Goal: Task Accomplishment & Management: Use online tool/utility

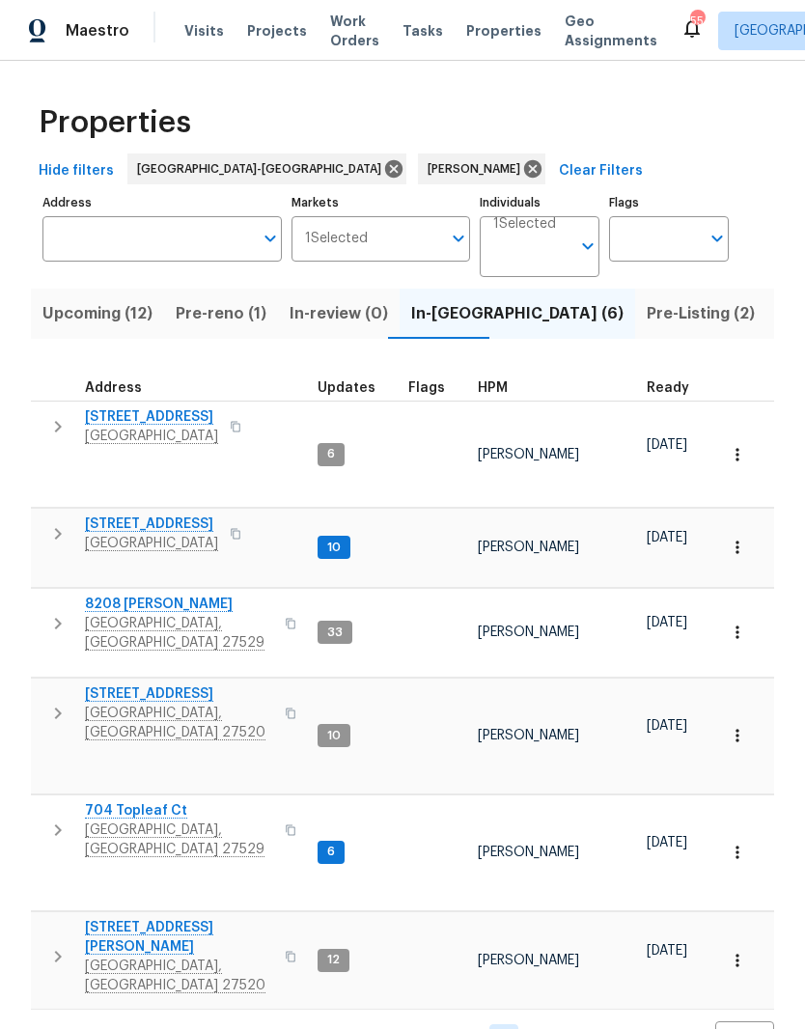
click at [117, 419] on span "[STREET_ADDRESS]" at bounding box center [151, 416] width 133 height 19
click at [163, 430] on span "[GEOGRAPHIC_DATA]" at bounding box center [151, 436] width 133 height 19
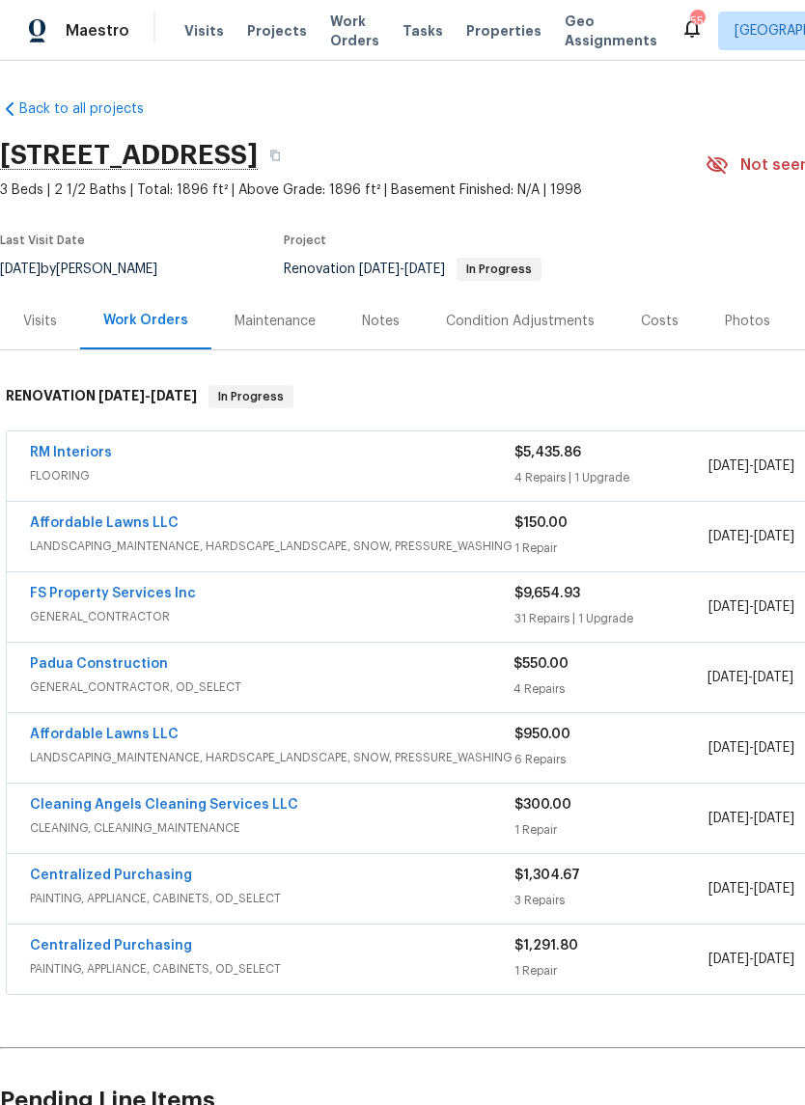
click at [663, 315] on div "Costs" at bounding box center [660, 321] width 38 height 19
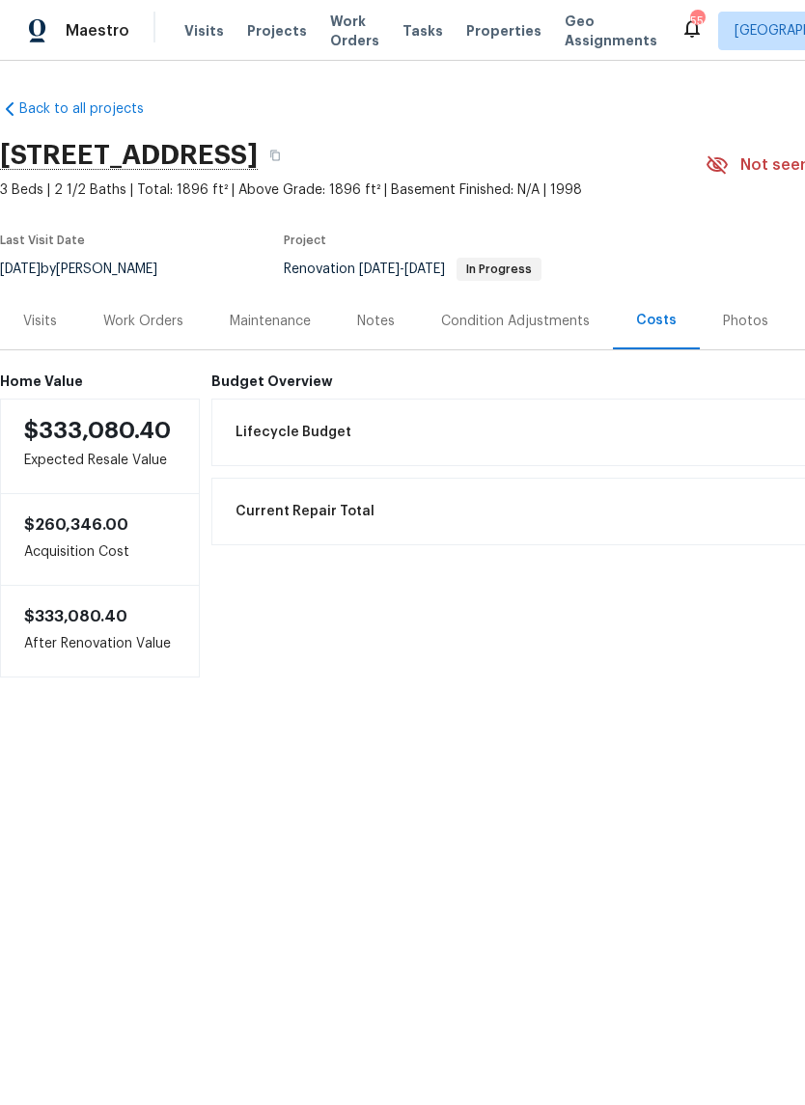
click at [157, 320] on div "Work Orders" at bounding box center [143, 321] width 80 height 19
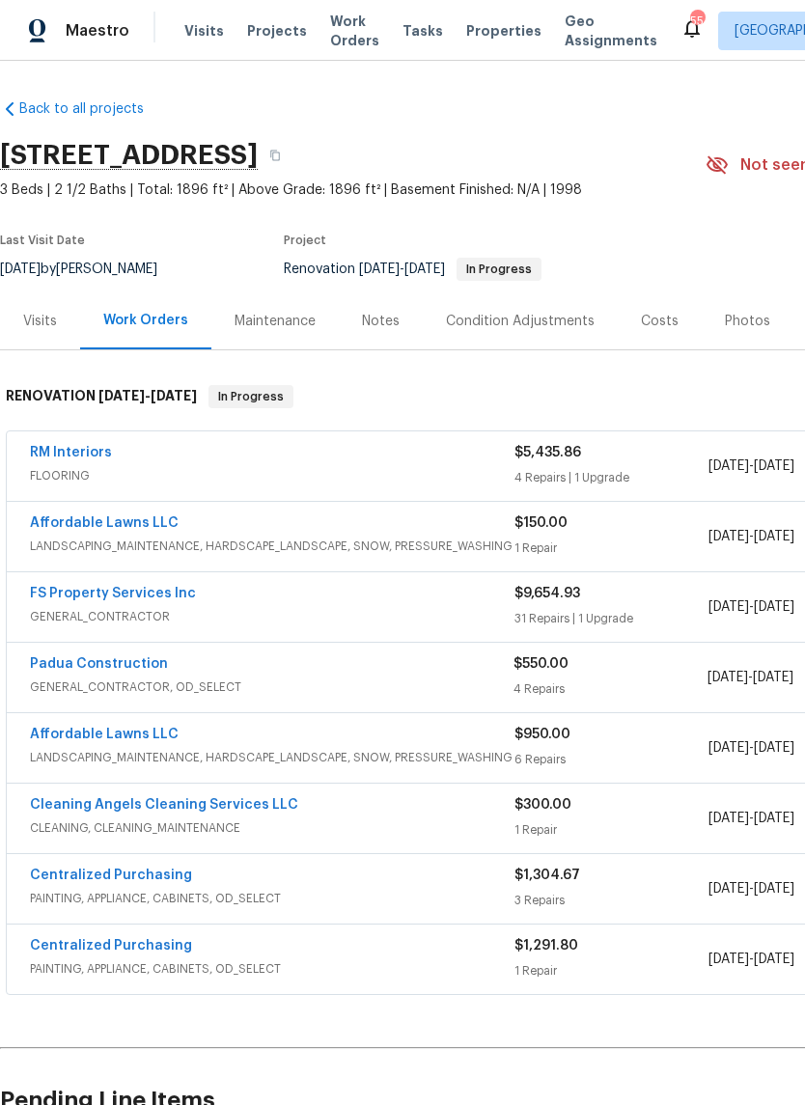
click at [55, 588] on link "FS Property Services Inc" at bounding box center [113, 594] width 166 height 14
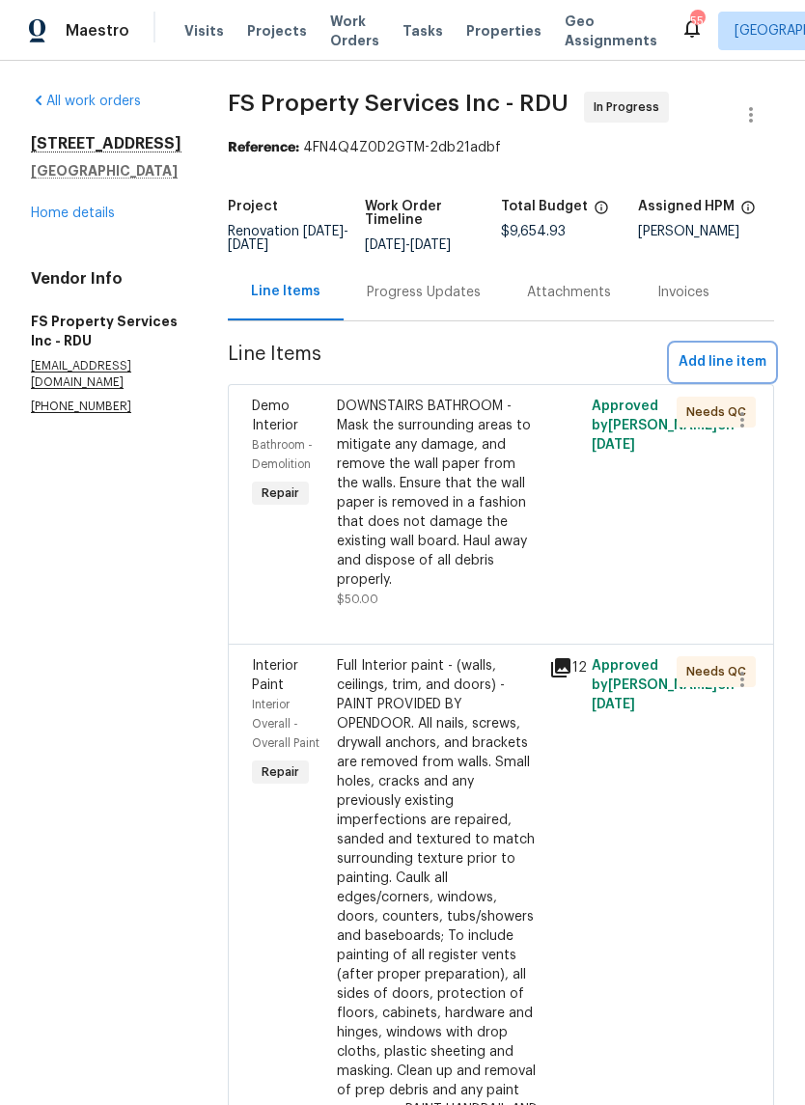
click at [757, 374] on span "Add line item" at bounding box center [723, 362] width 88 height 24
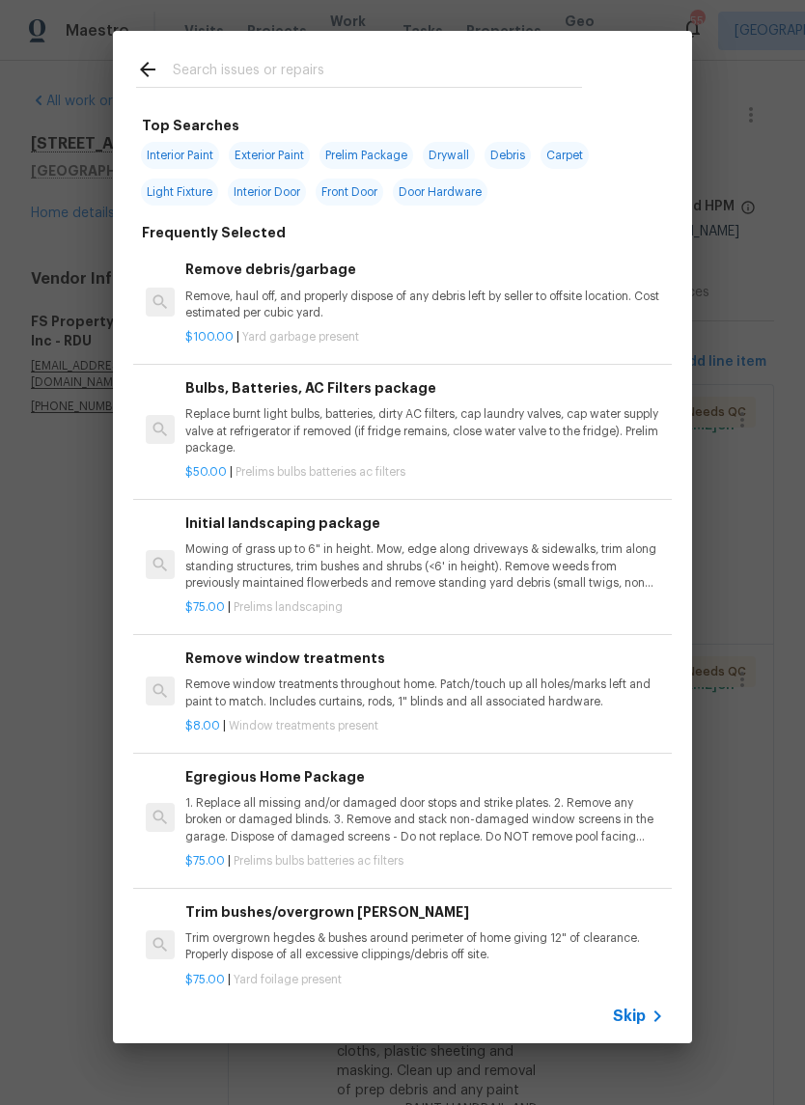
click at [341, 68] on input "text" at bounding box center [377, 72] width 409 height 29
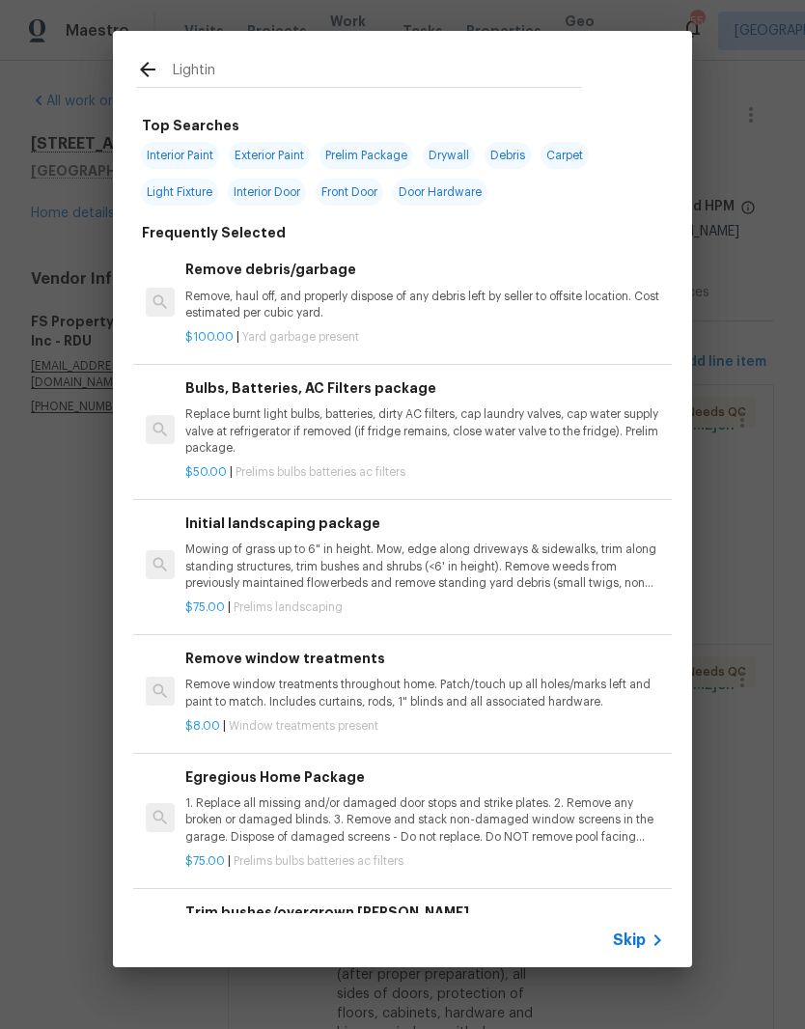
type input "Lighting"
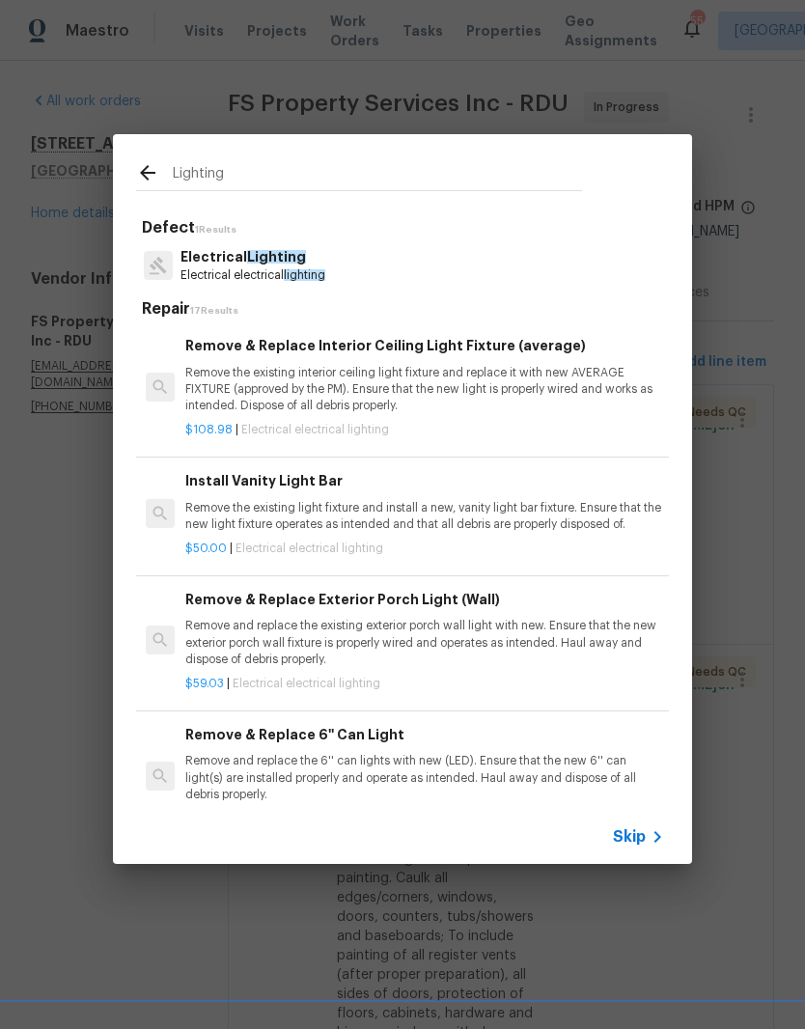
click at [318, 264] on p "Electrical Lighting" at bounding box center [252, 257] width 145 height 20
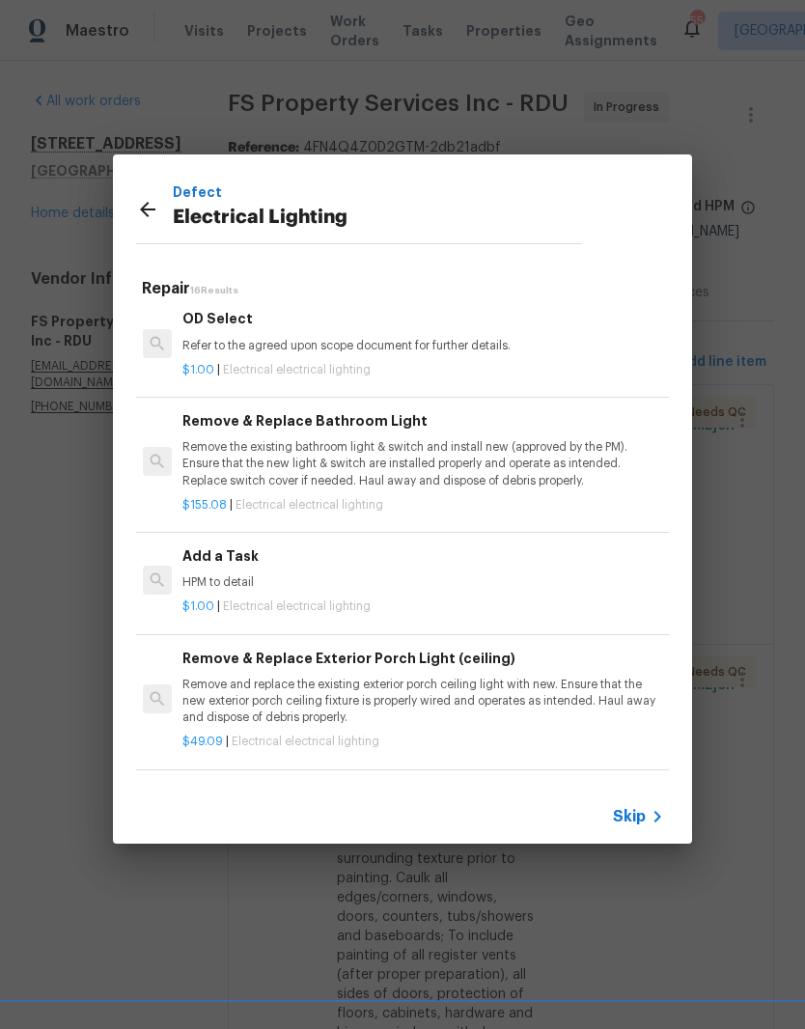
scroll to position [1055, 3]
click at [457, 574] on p "HPM to detail" at bounding box center [421, 582] width 479 height 16
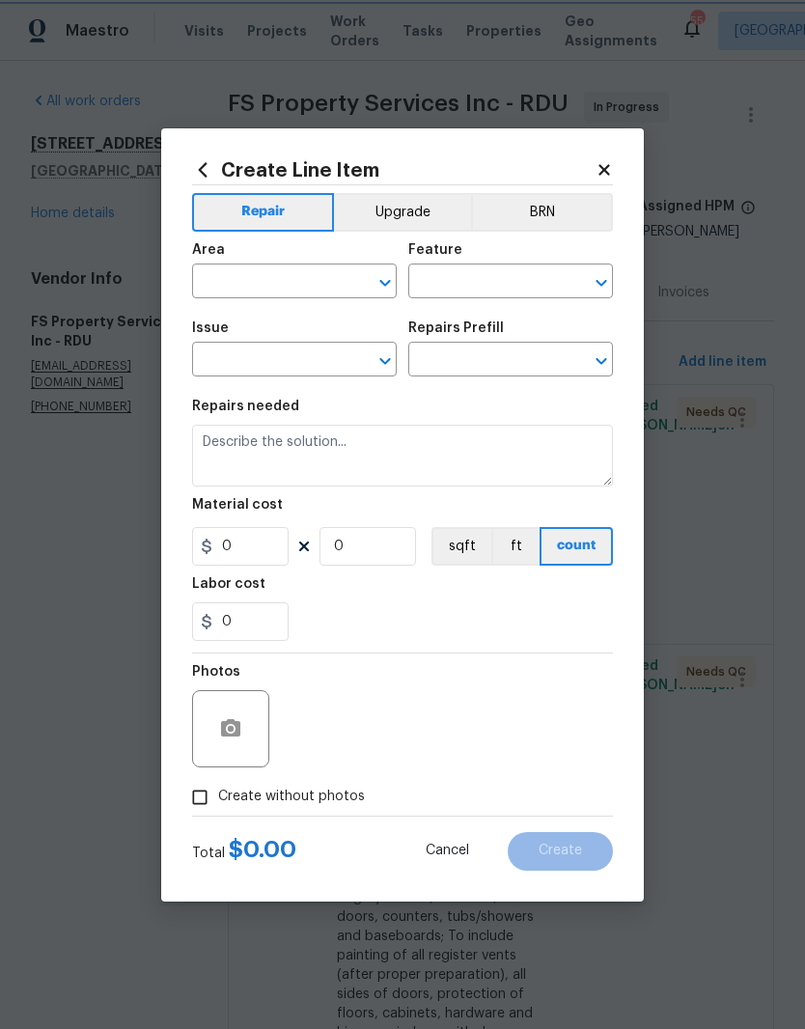
type input "Electrical Lighting"
type input "Add a Task $1.00"
type textarea "HPM to detail"
type input "1"
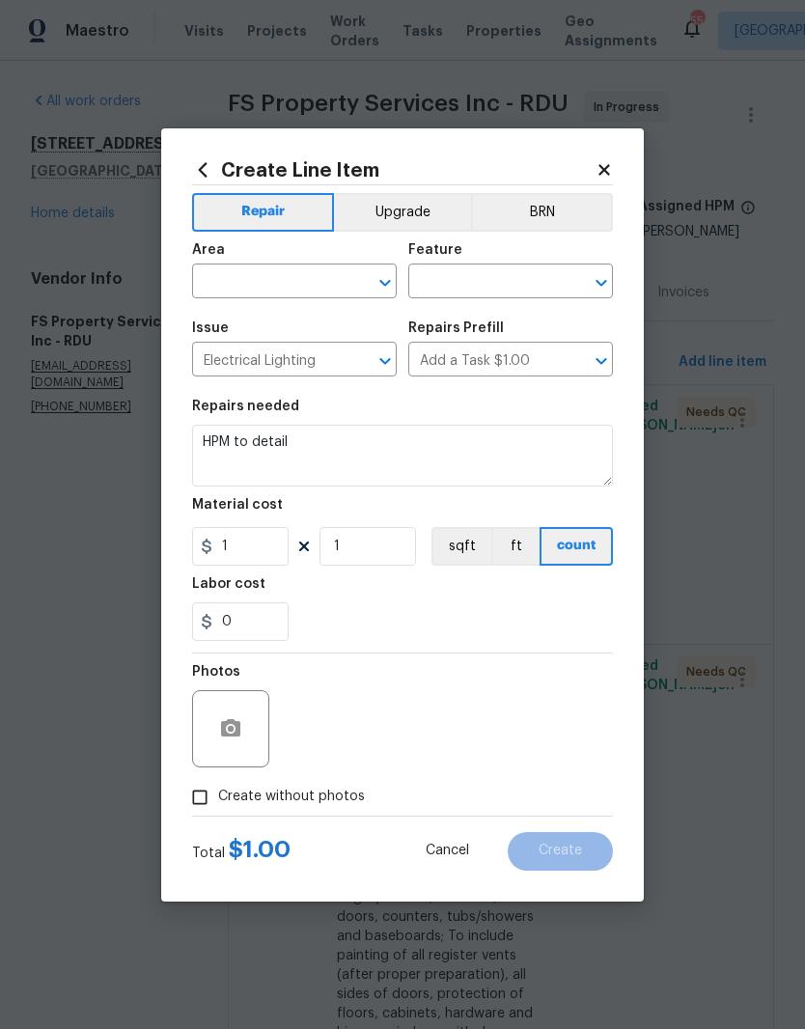
click at [318, 286] on input "text" at bounding box center [267, 283] width 151 height 30
click at [335, 357] on li "Interior Overall" at bounding box center [294, 358] width 205 height 32
type input "Interior Overall"
click at [513, 284] on input "text" at bounding box center [483, 283] width 151 height 30
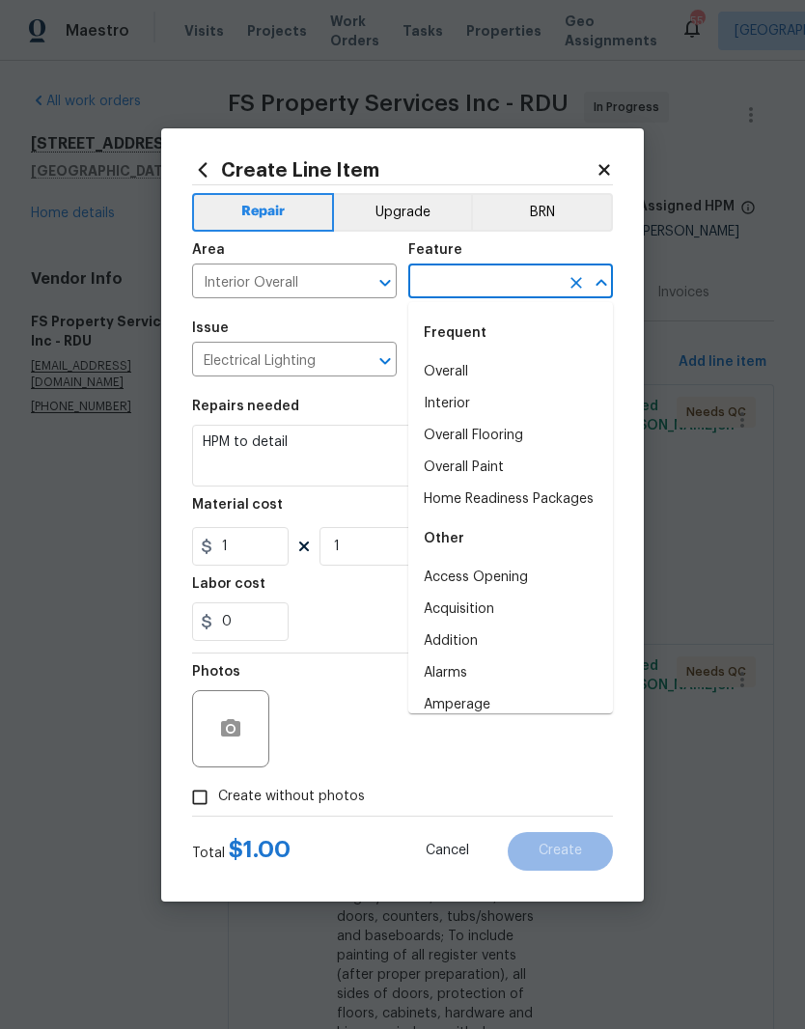
click at [537, 402] on li "Interior" at bounding box center [510, 404] width 205 height 32
type input "Interior"
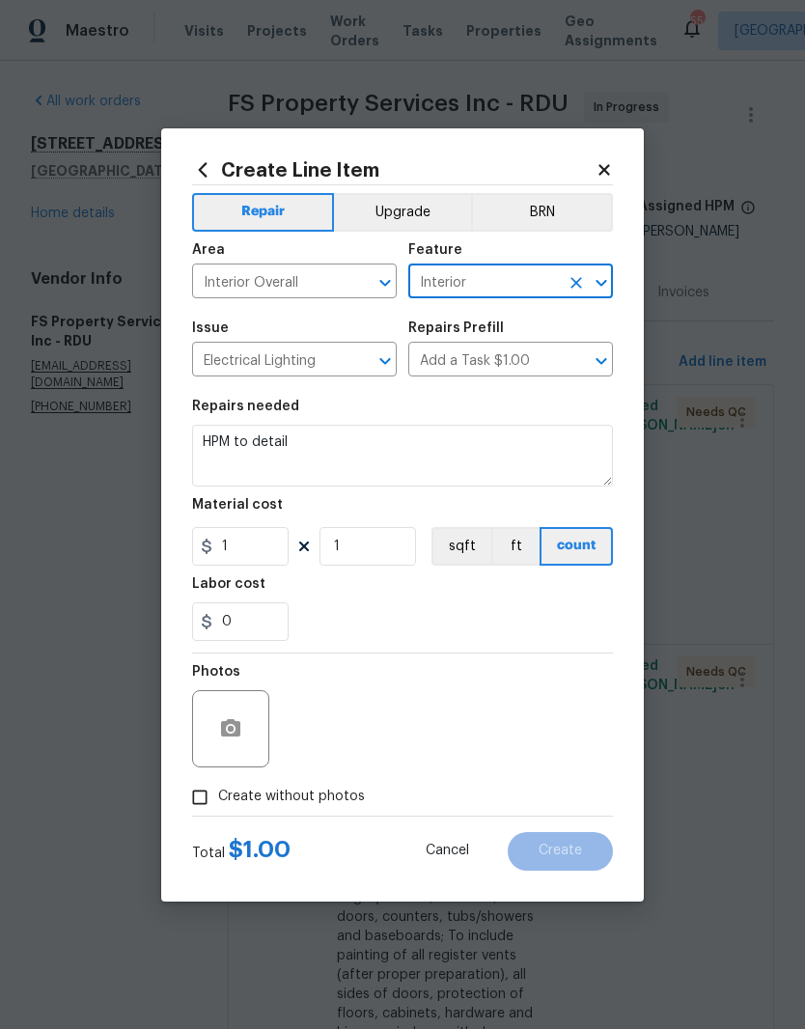
click at [506, 453] on textarea "HPM to detail" at bounding box center [402, 456] width 421 height 62
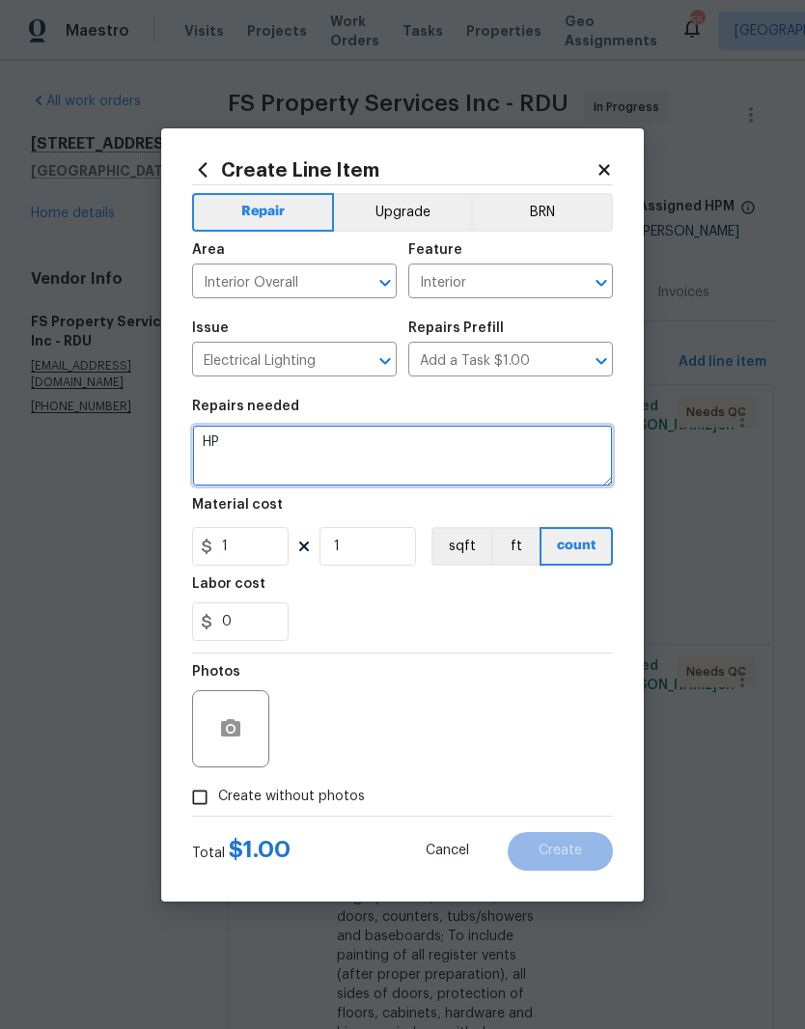
type textarea "H"
type textarea "Replace all interior lighting"
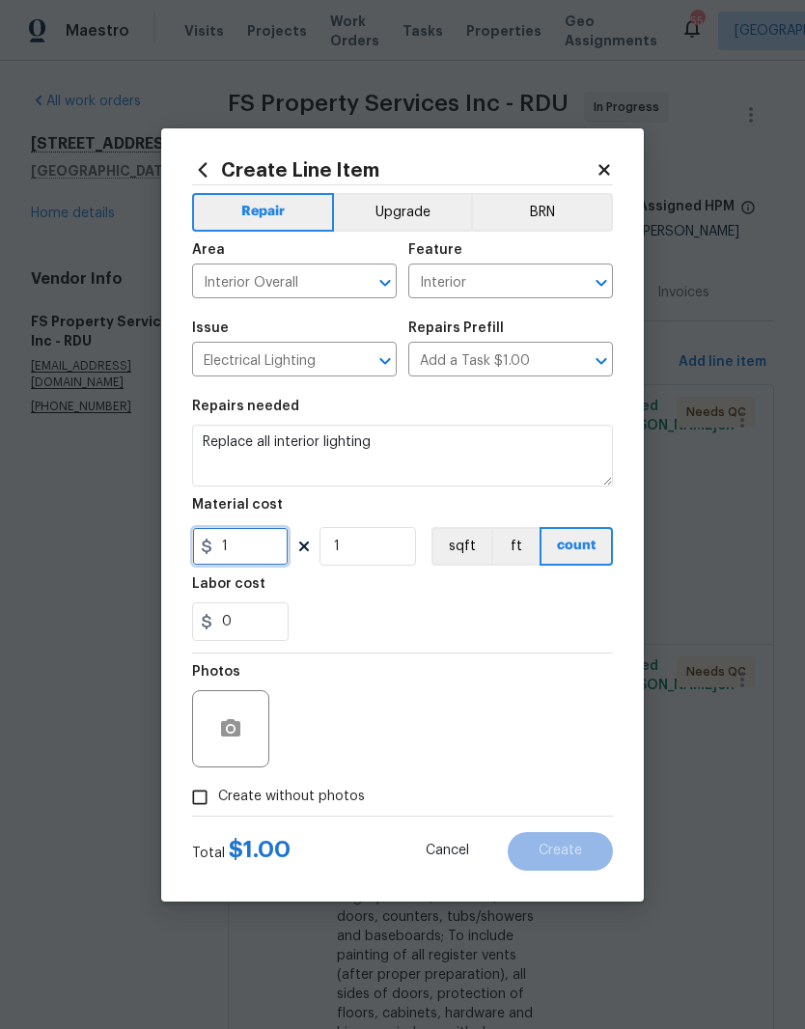
click at [261, 542] on input "1" at bounding box center [240, 546] width 97 height 39
type input "1400"
click at [420, 612] on div "0" at bounding box center [402, 621] width 421 height 39
click at [339, 801] on span "Create without photos" at bounding box center [291, 797] width 147 height 20
click at [218, 801] on input "Create without photos" at bounding box center [199, 797] width 37 height 37
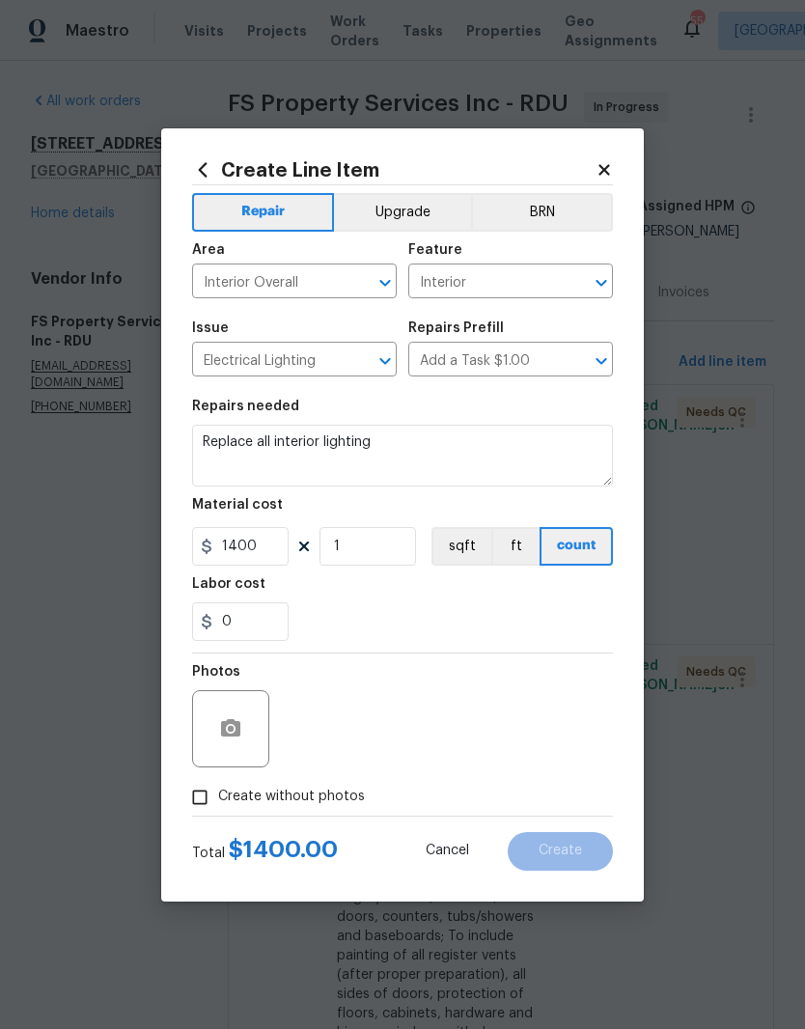
checkbox input "true"
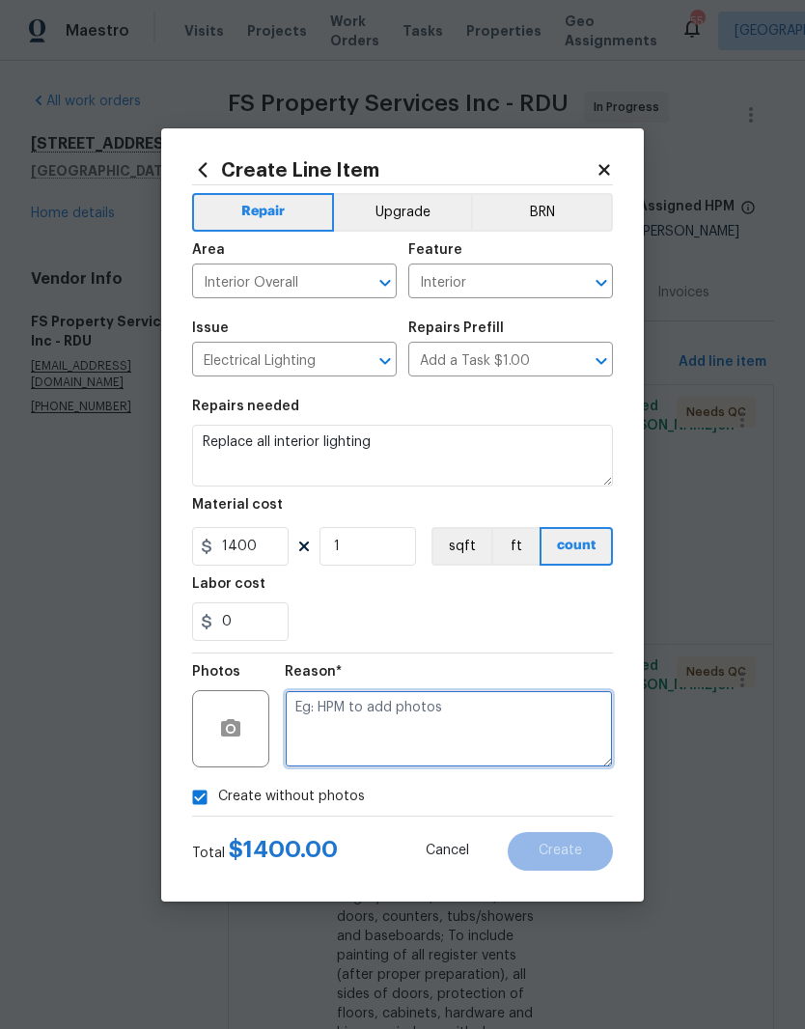
click at [506, 734] on textarea at bounding box center [449, 728] width 328 height 77
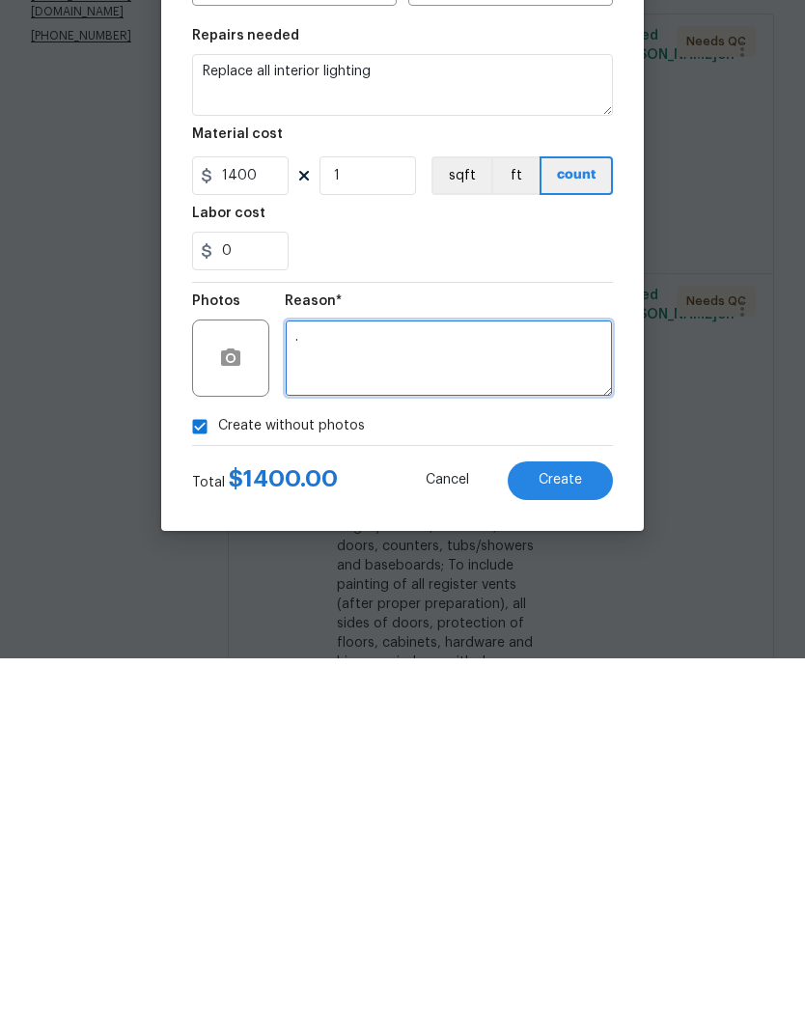
type textarea "."
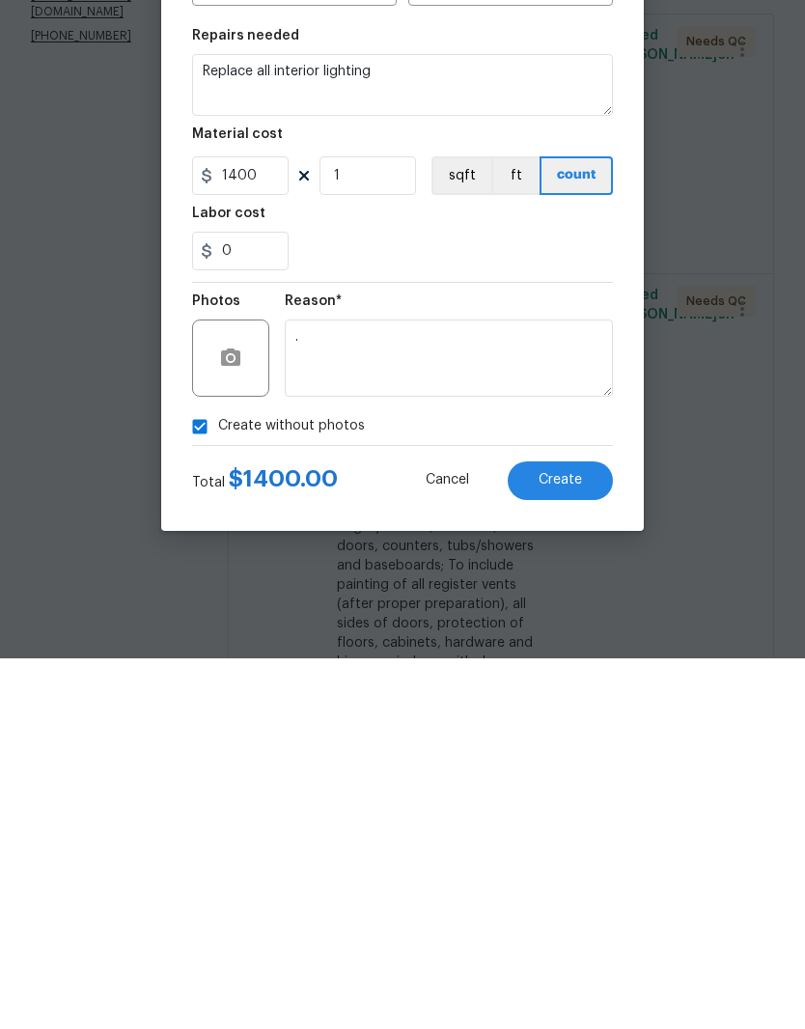
click at [561, 602] on div "0" at bounding box center [402, 621] width 421 height 39
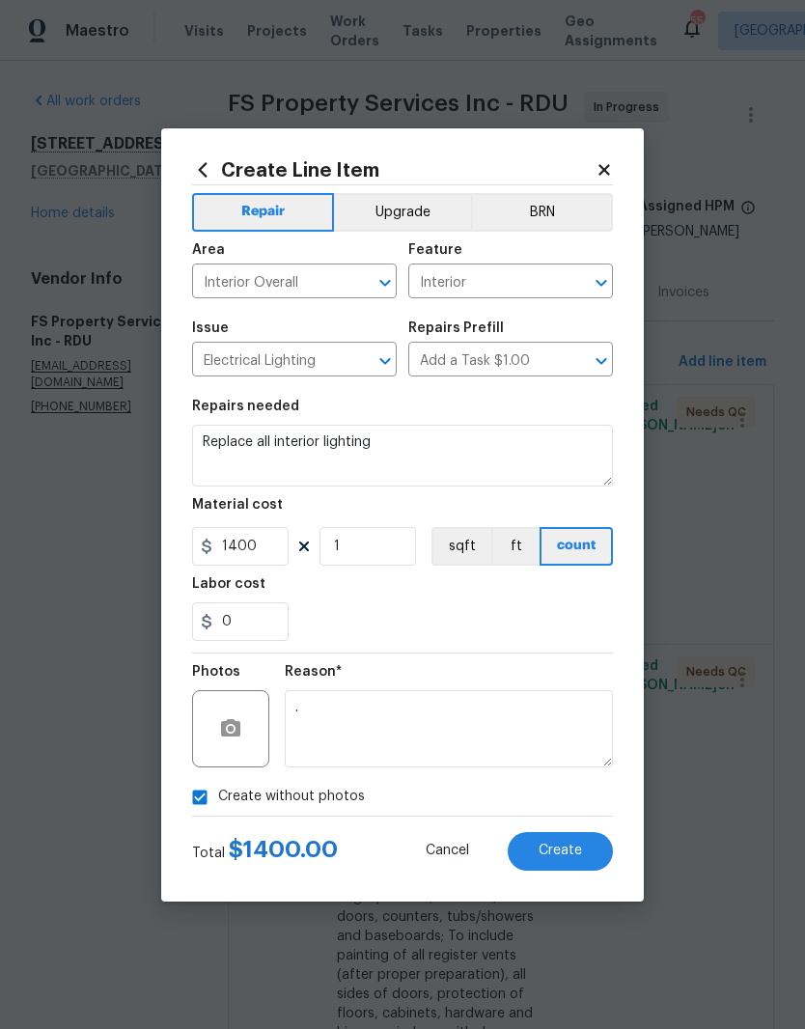
click at [418, 205] on button "Upgrade" at bounding box center [403, 212] width 138 height 39
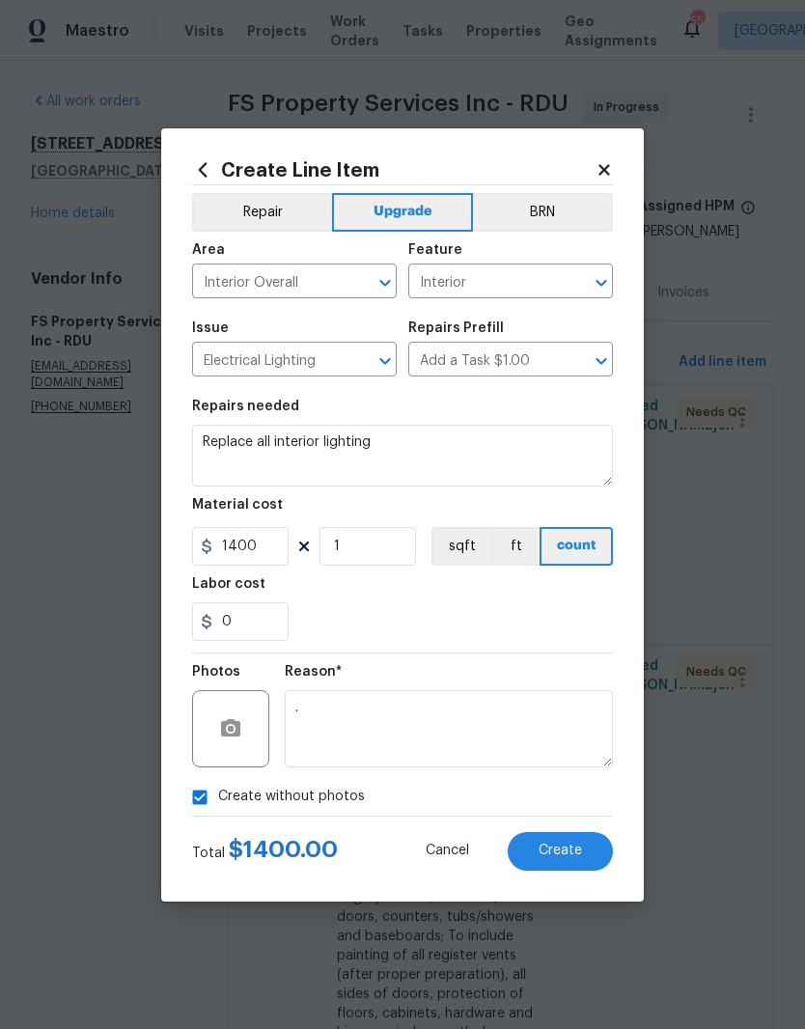
click at [587, 852] on button "Create" at bounding box center [560, 851] width 105 height 39
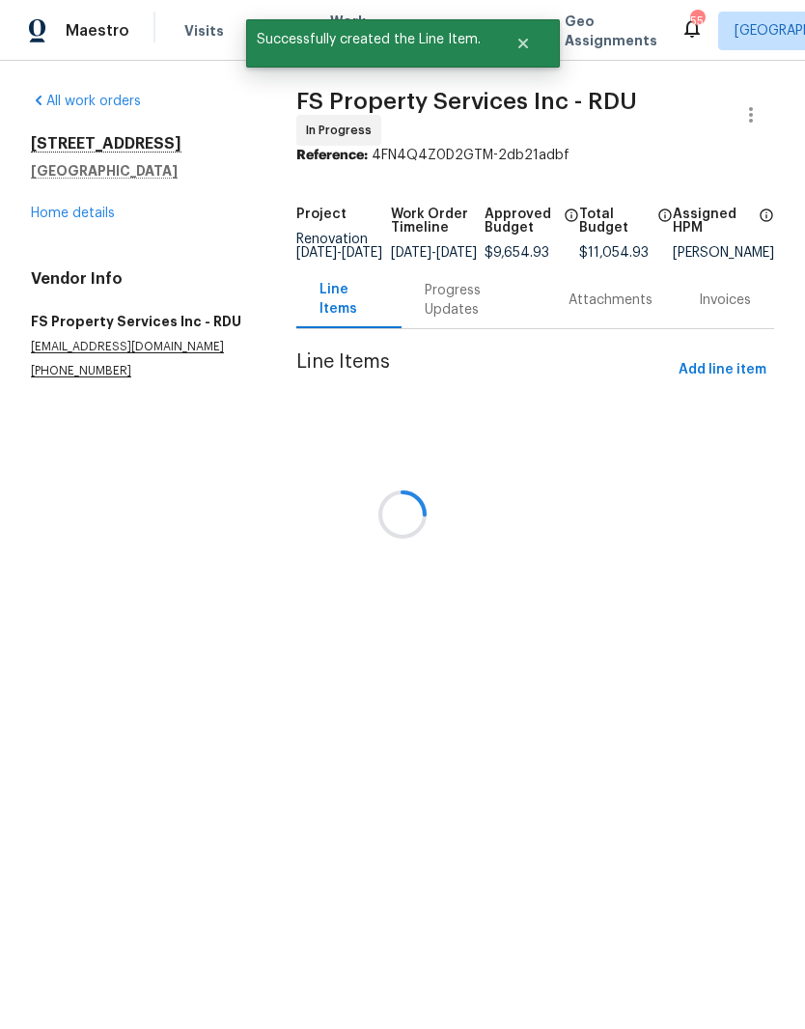
scroll to position [0, 0]
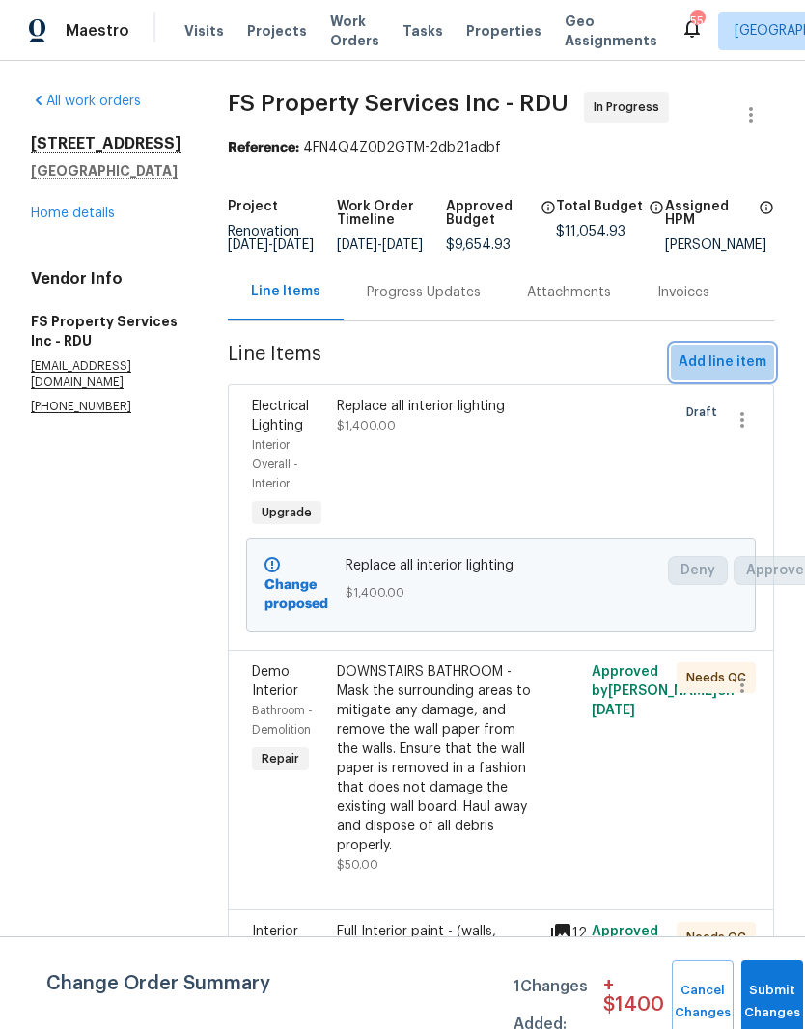
click at [754, 374] on span "Add line item" at bounding box center [723, 362] width 88 height 24
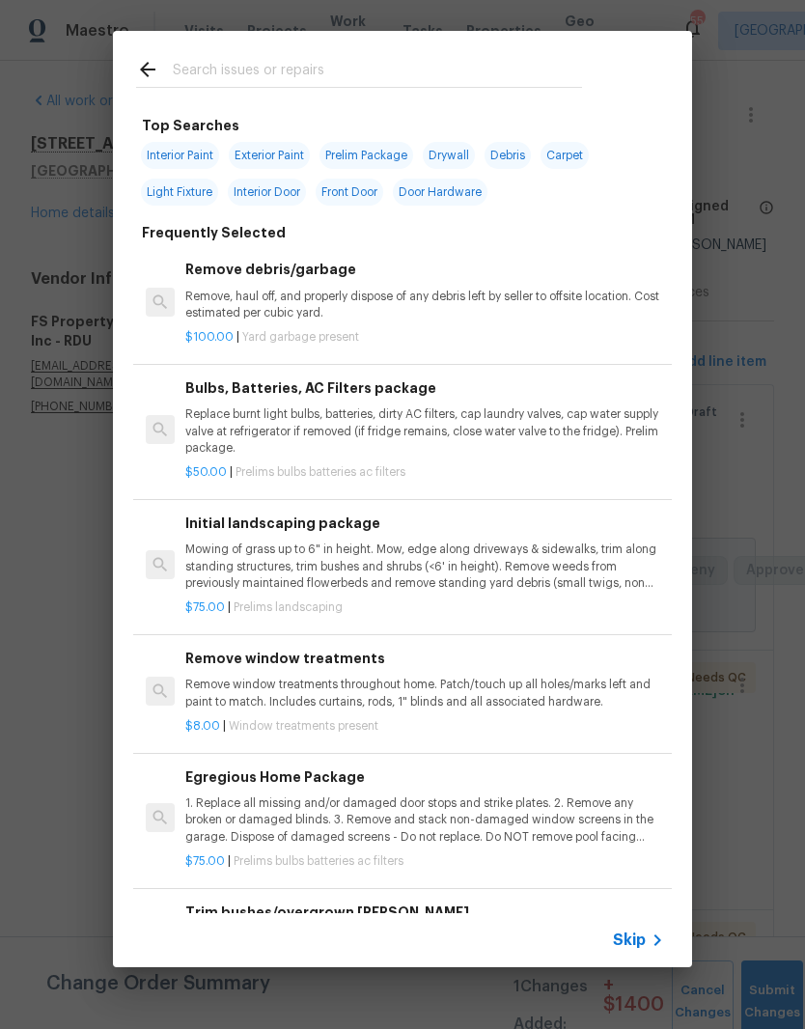
click at [350, 69] on input "text" at bounding box center [377, 72] width 409 height 29
type input "Deck"
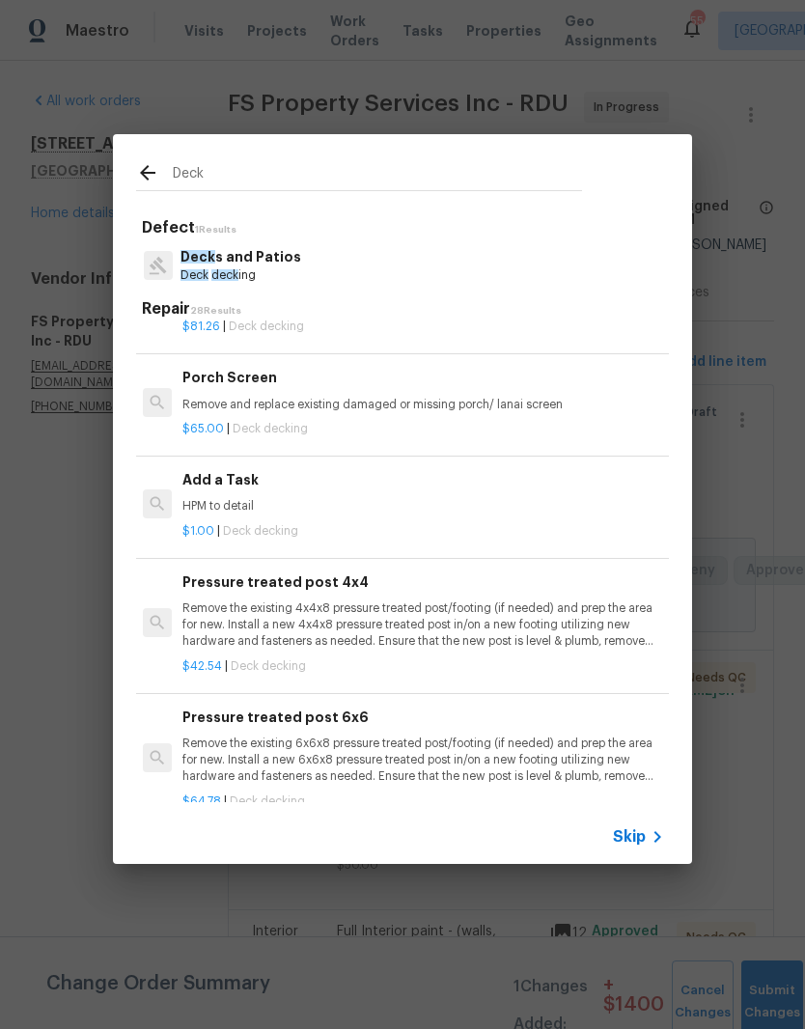
scroll to position [1865, 3]
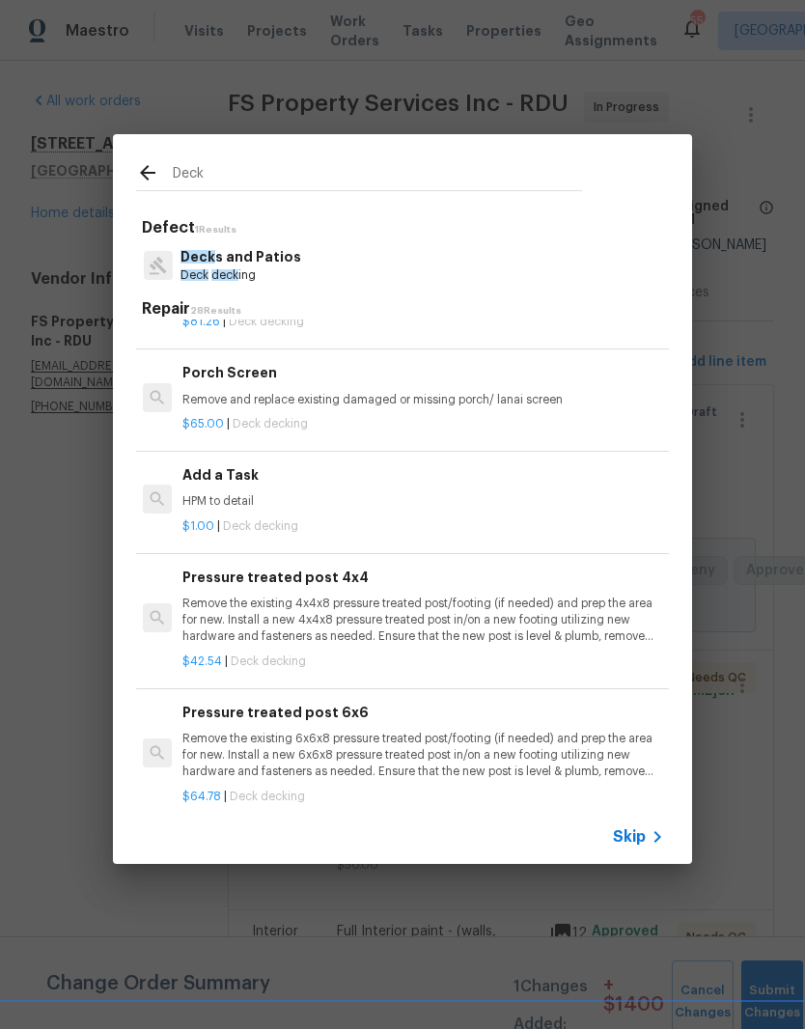
click at [340, 493] on p "HPM to detail" at bounding box center [421, 501] width 479 height 16
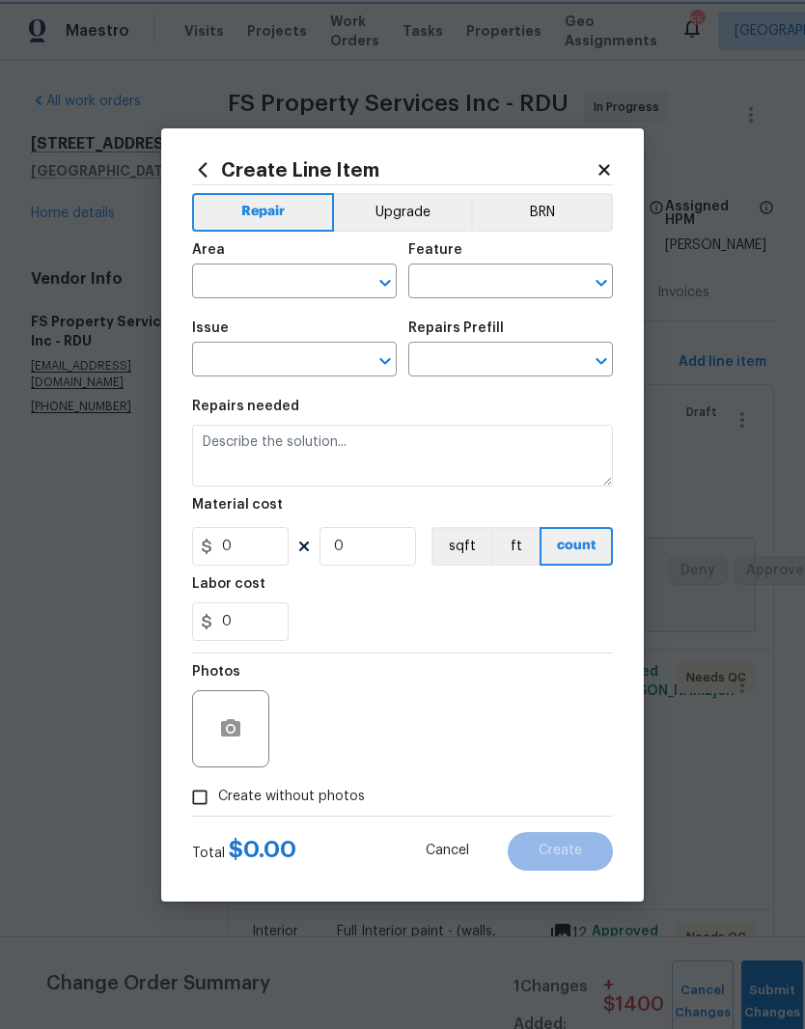
type input "Deck"
type input "Decks and Patios"
type input "Add a Task $1.00"
type textarea "HPM to detail"
type input "1"
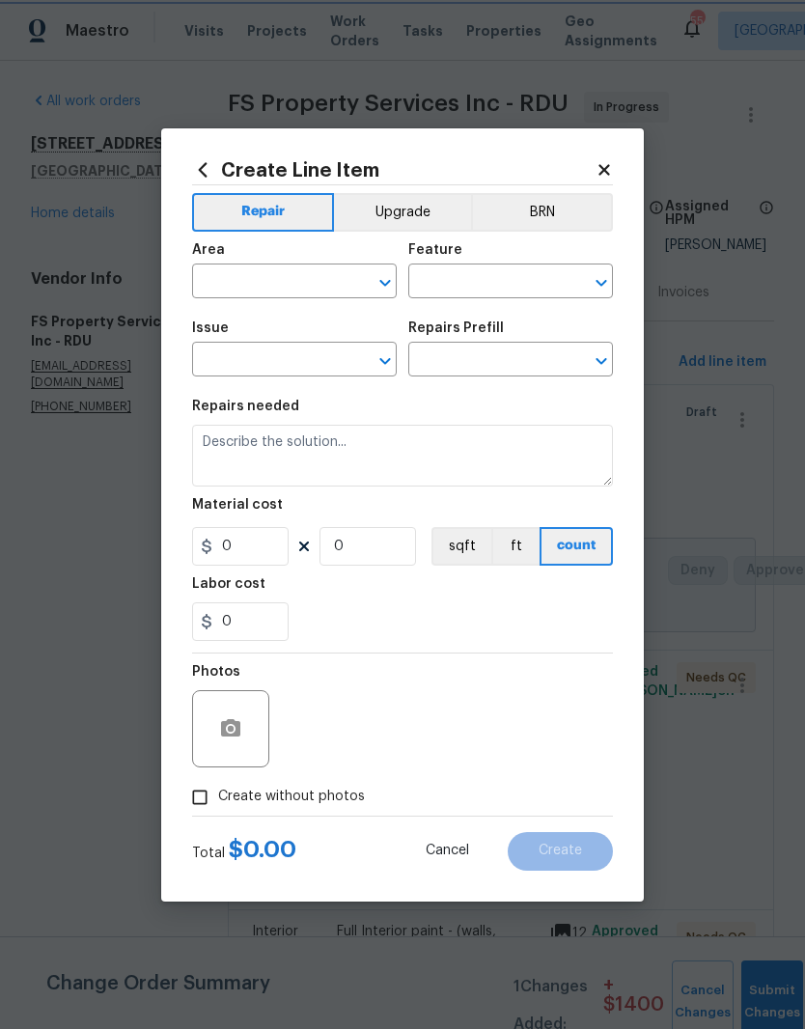
type input "1"
click at [309, 269] on input "text" at bounding box center [267, 283] width 151 height 30
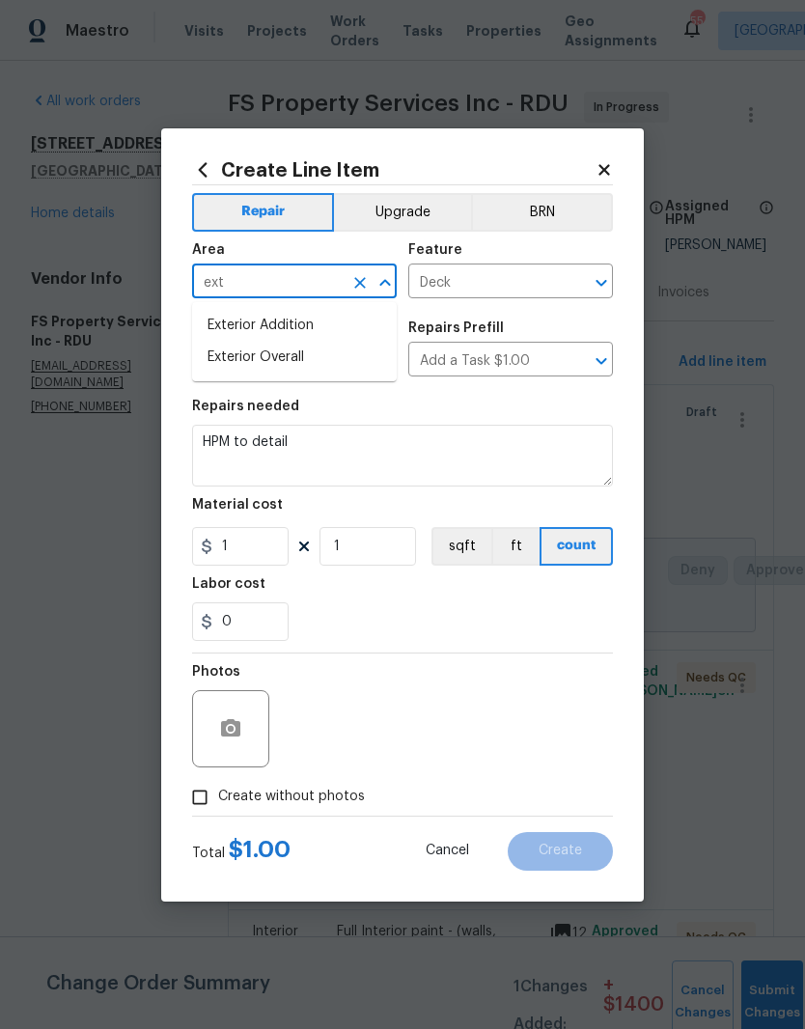
click at [339, 359] on li "Exterior Overall" at bounding box center [294, 358] width 205 height 32
type input "Exterior Overall"
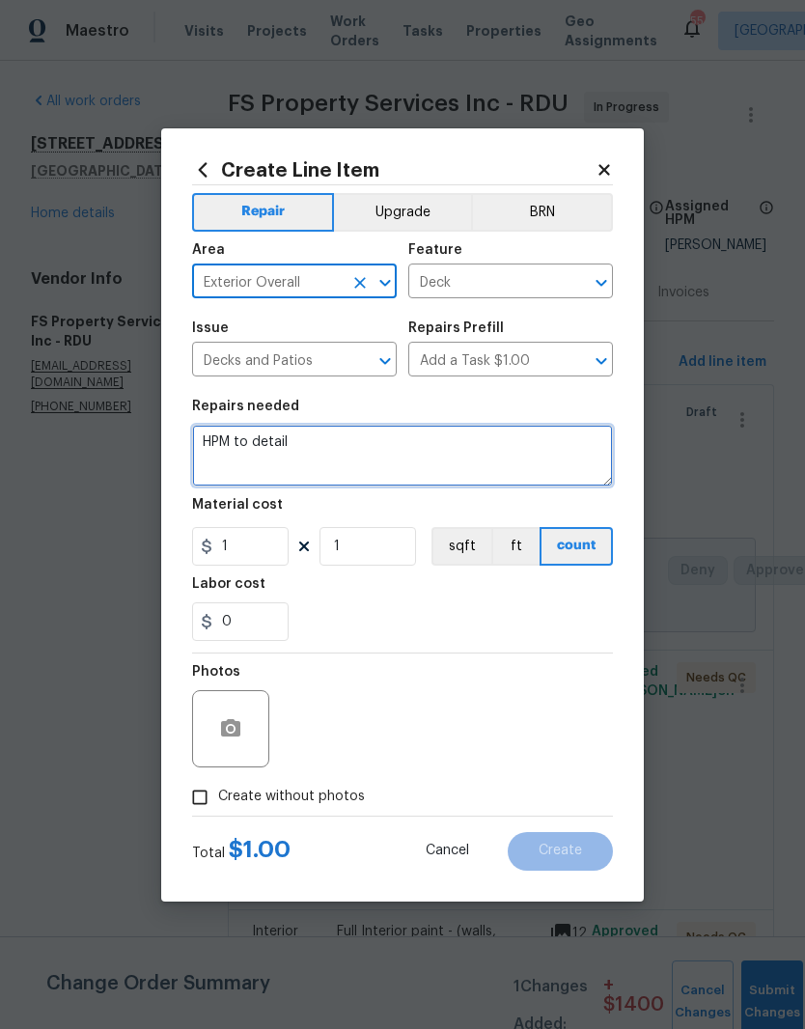
click at [376, 459] on textarea "HPM to detail" at bounding box center [402, 456] width 421 height 62
type textarea "H"
type textarea "Replace all decking boards and repair handrails."
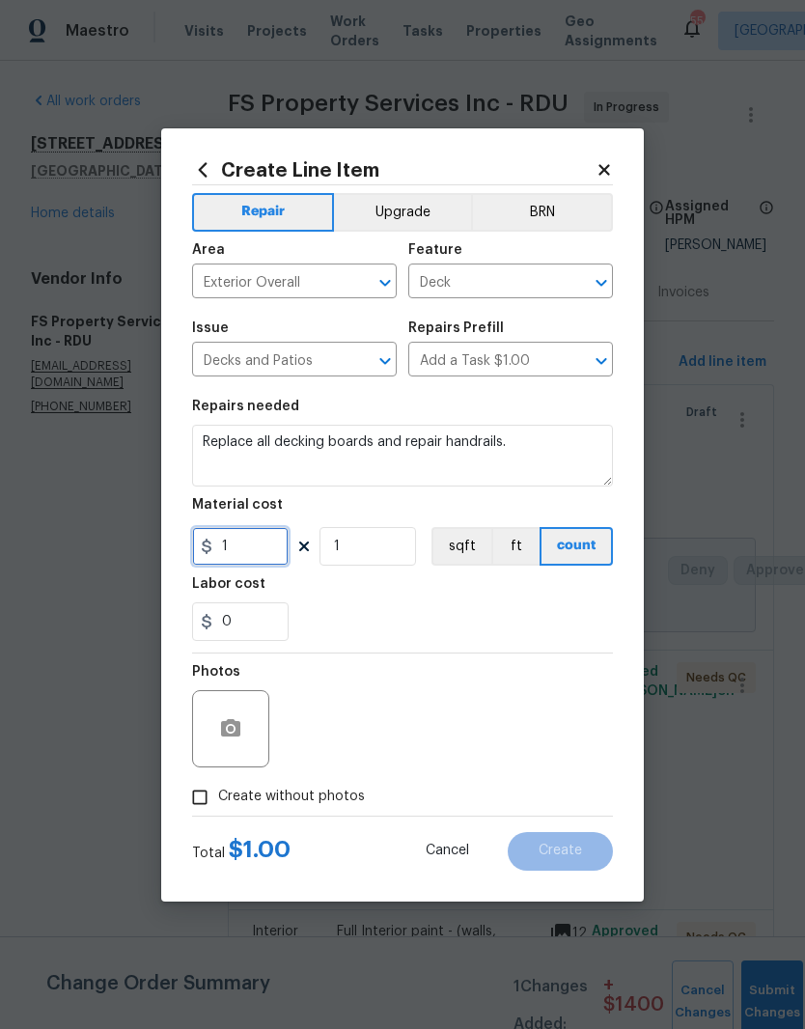
click at [257, 546] on input "1" at bounding box center [240, 546] width 97 height 39
type input "2600"
click at [394, 627] on div "0" at bounding box center [402, 621] width 421 height 39
click at [226, 735] on icon "button" at bounding box center [230, 727] width 19 height 17
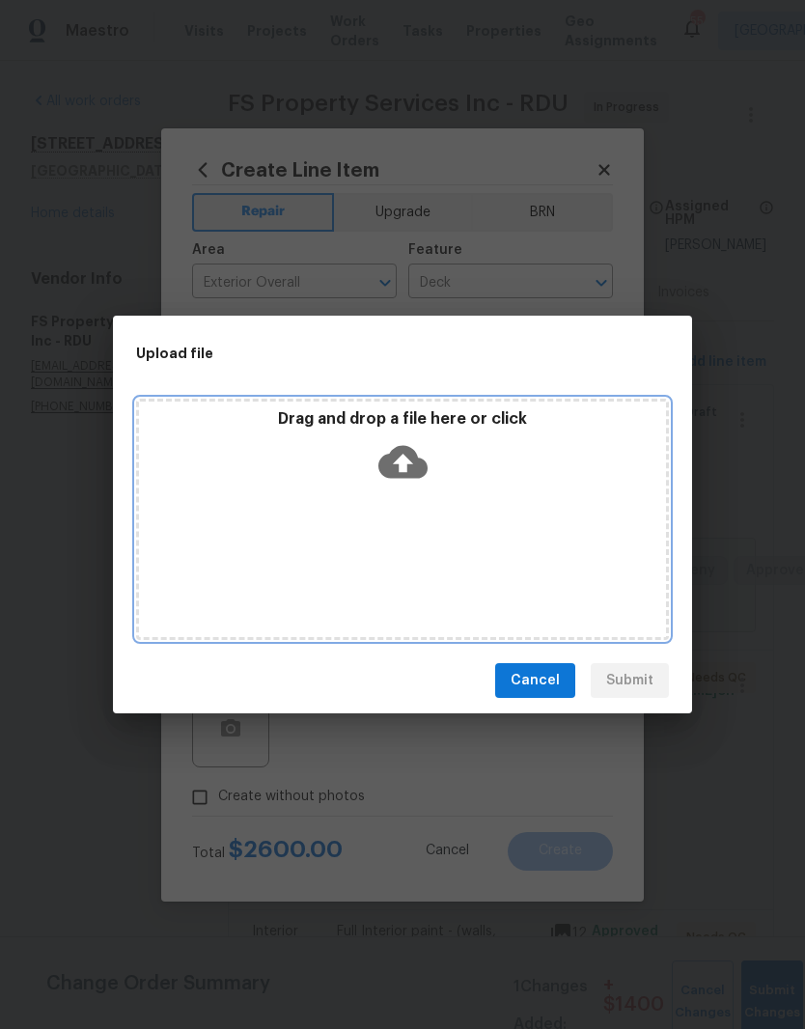
click at [446, 498] on div "Drag and drop a file here or click" at bounding box center [402, 519] width 533 height 241
click at [475, 555] on div "Drag and drop a file here or click" at bounding box center [402, 519] width 533 height 241
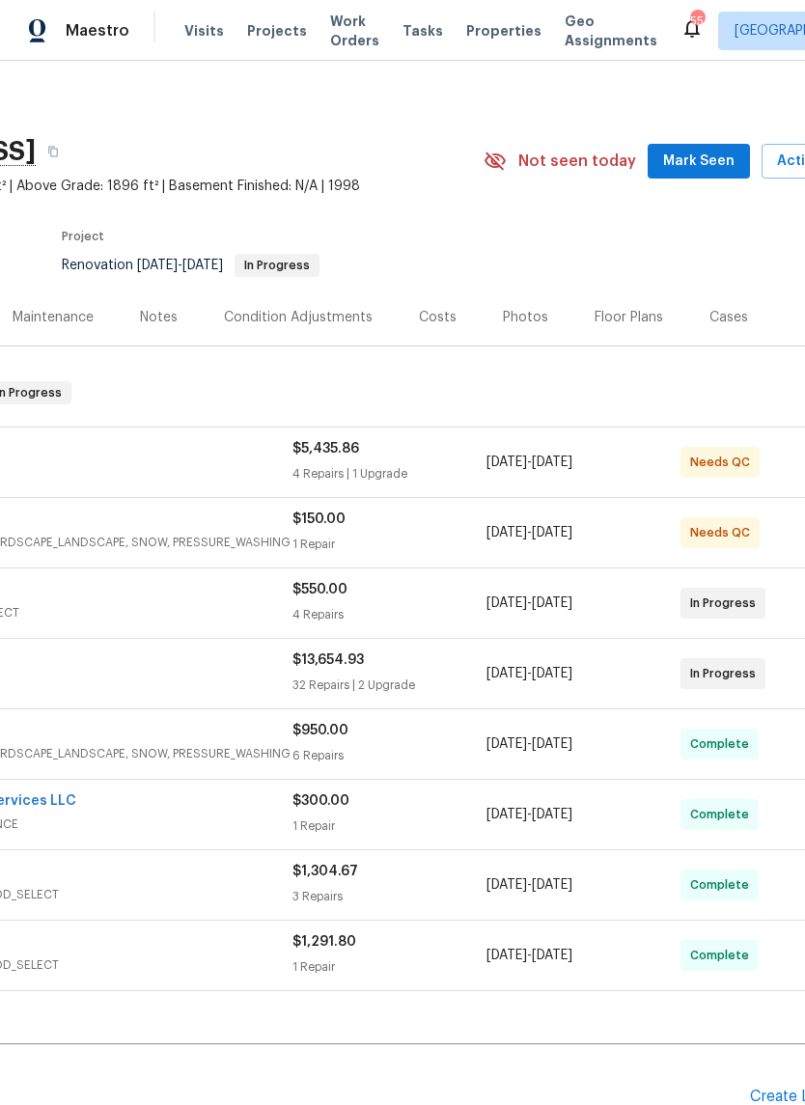
scroll to position [6, 243]
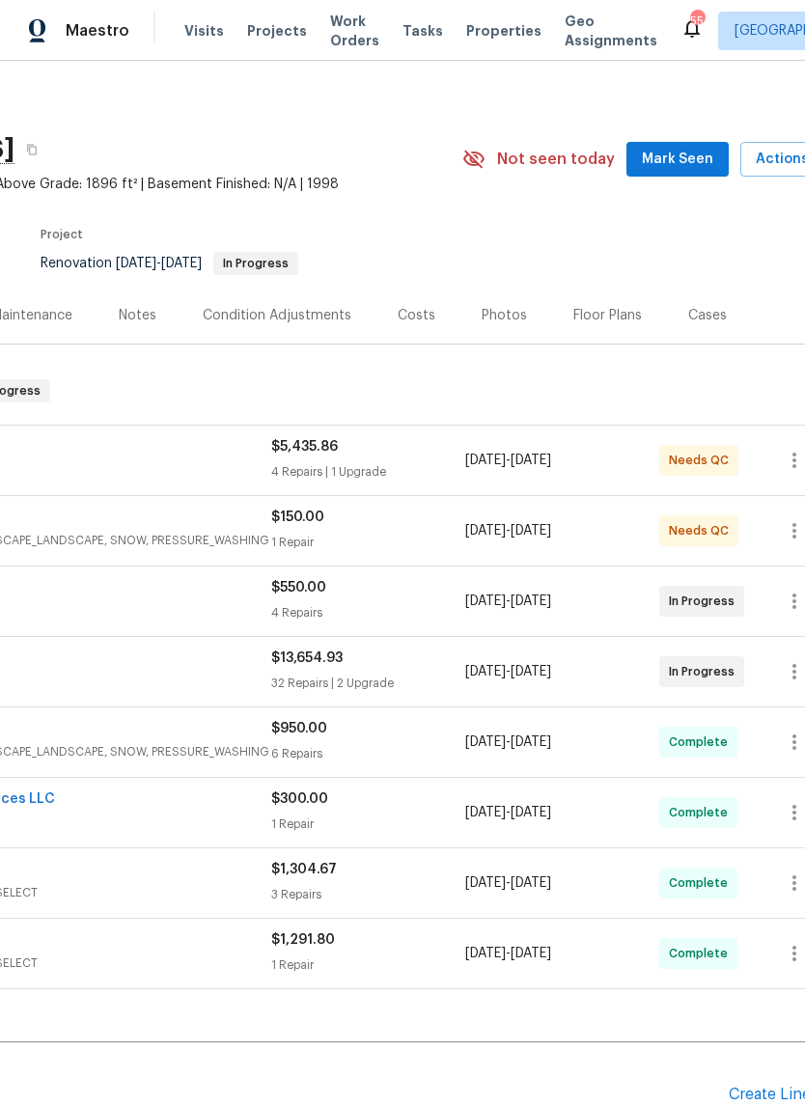
click at [608, 331] on div "Floor Plans" at bounding box center [607, 315] width 115 height 57
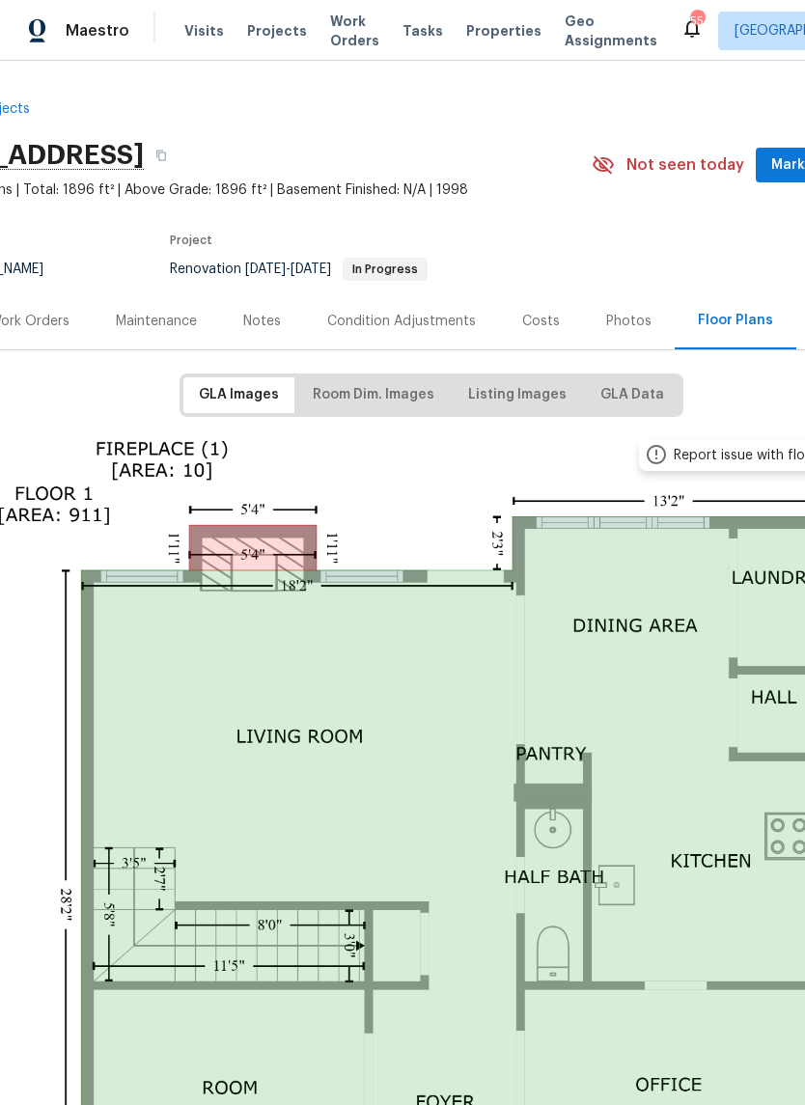
scroll to position [0, 113]
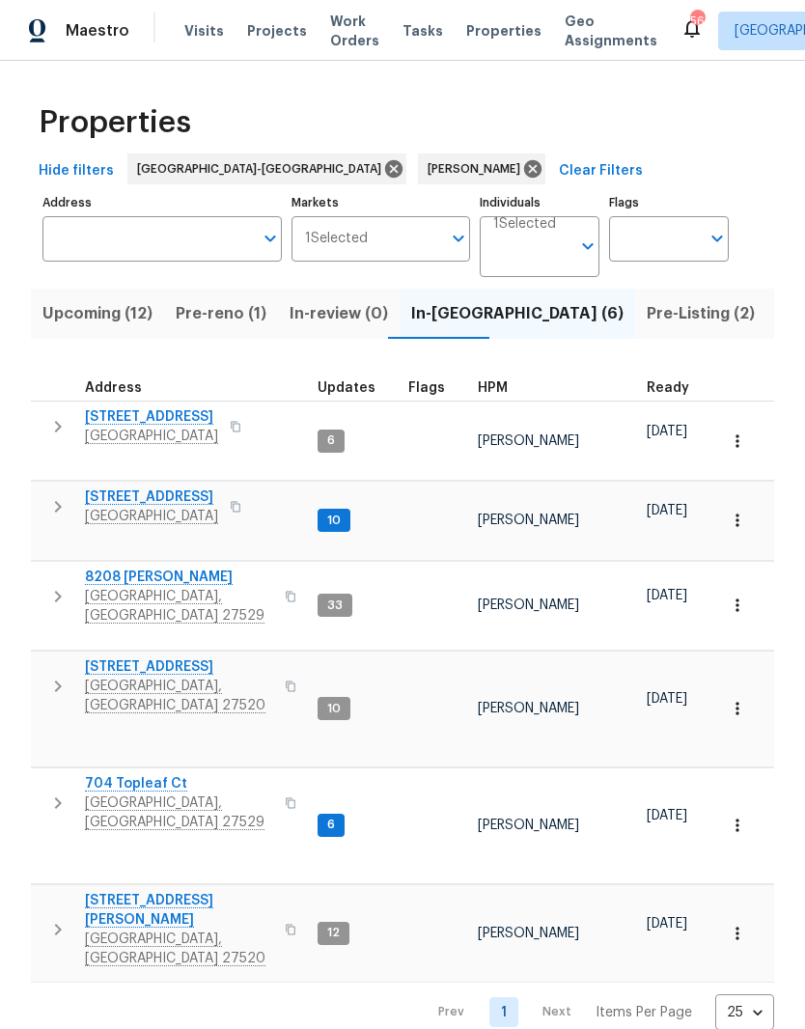
click at [647, 319] on span "Pre-Listing (2)" at bounding box center [701, 313] width 108 height 27
